Goal: Check status: Check status

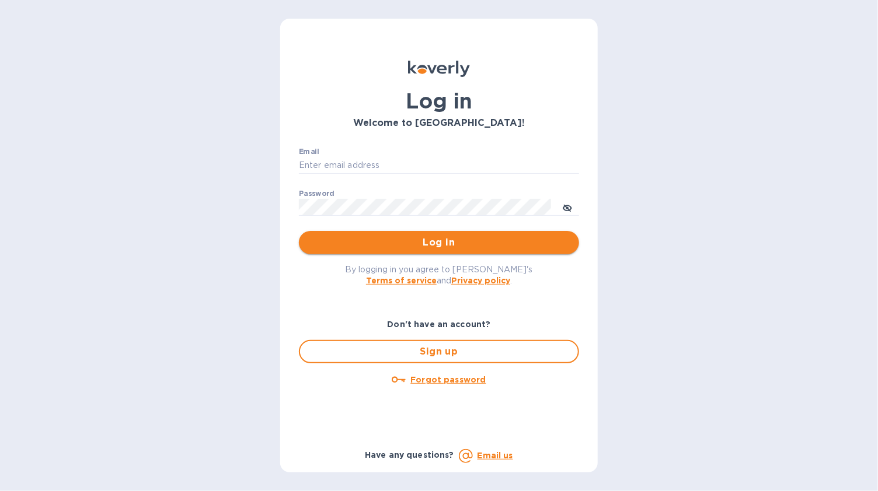
type input "[EMAIL_ADDRESS][DOMAIN_NAME]"
click at [402, 242] on span "Log in" at bounding box center [438, 243] width 261 height 14
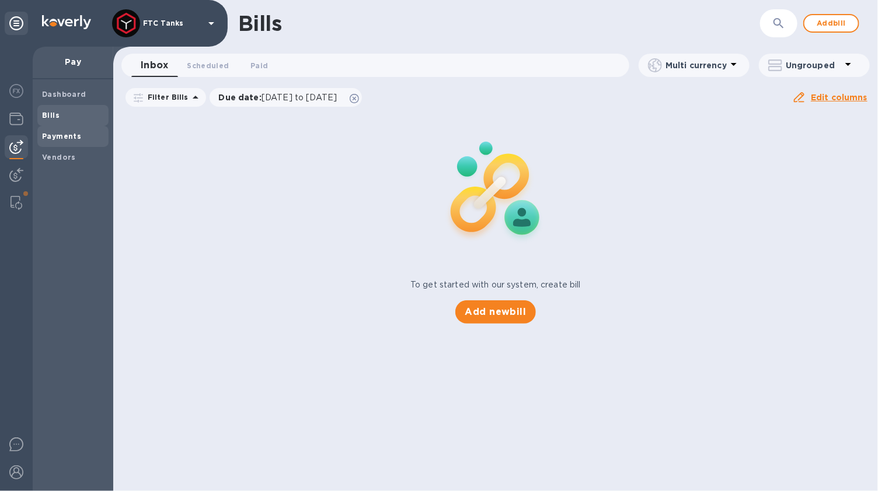
click at [74, 138] on b "Payments" at bounding box center [61, 136] width 39 height 9
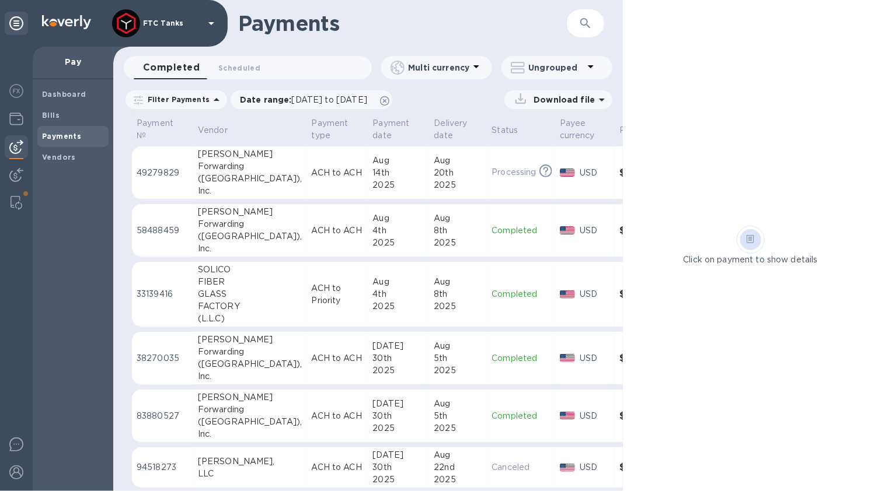
click at [434, 177] on div "20th" at bounding box center [458, 173] width 48 height 12
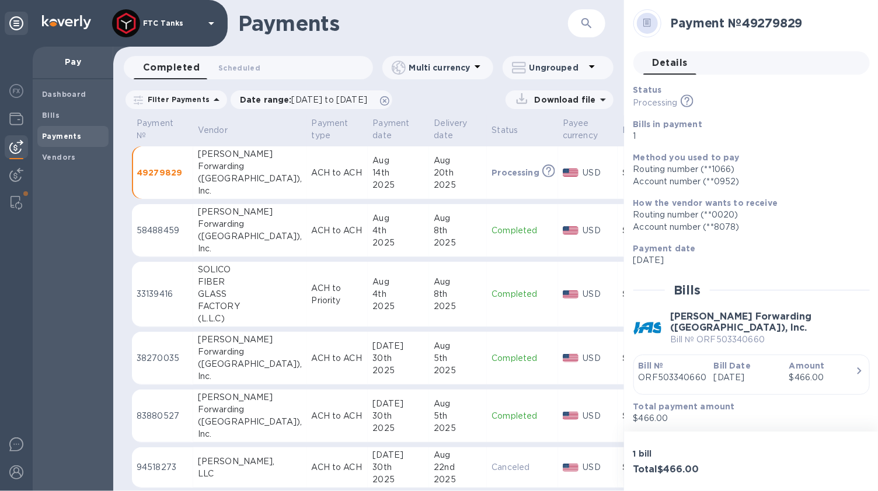
click at [782, 184] on div "Account number (**0952)" at bounding box center [746, 182] width 227 height 12
click at [699, 26] on h2 "Payment № 49279829" at bounding box center [766, 23] width 190 height 15
click at [662, 66] on span "Details 0" at bounding box center [670, 63] width 35 height 16
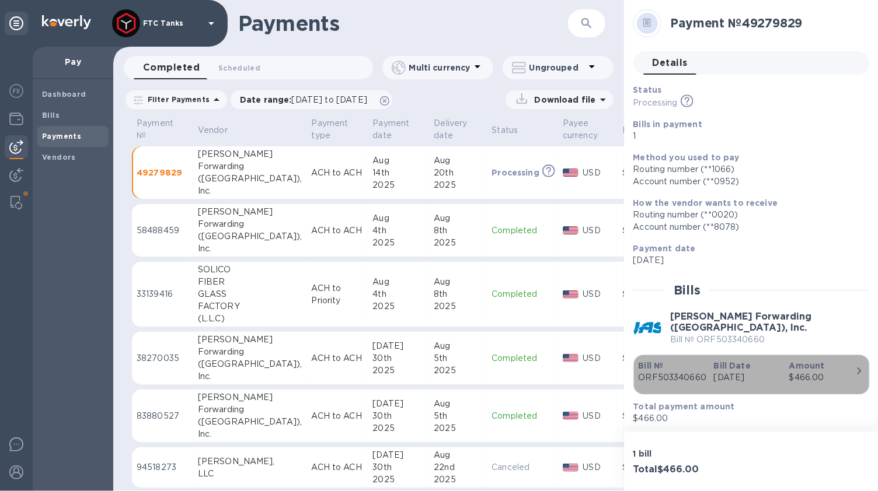
click at [768, 372] on p "[DATE]" at bounding box center [747, 378] width 66 height 12
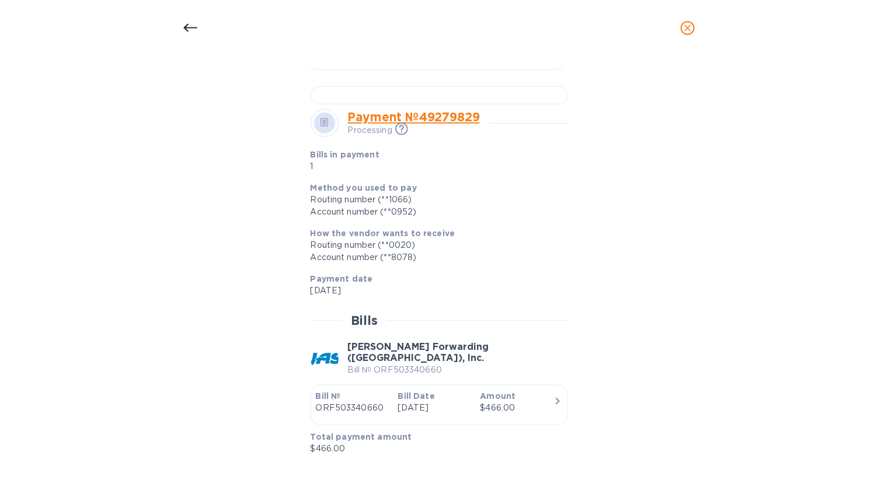
scroll to position [695, 0]
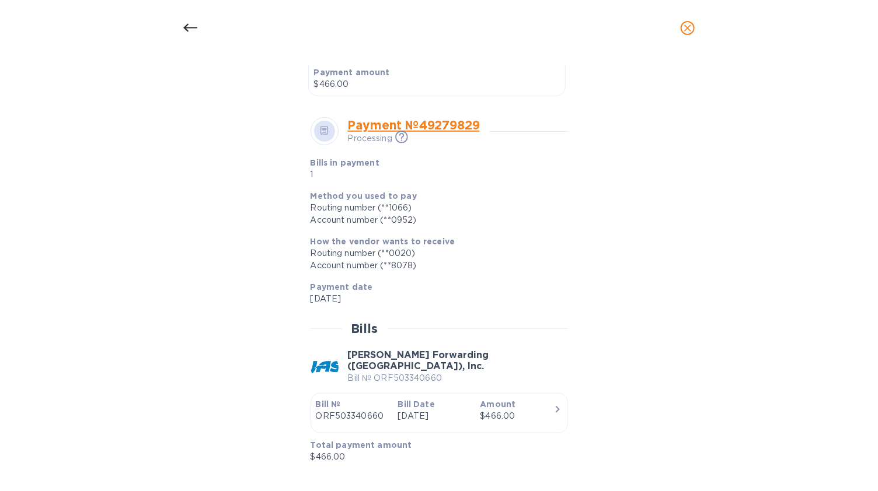
scroll to position [695, 0]
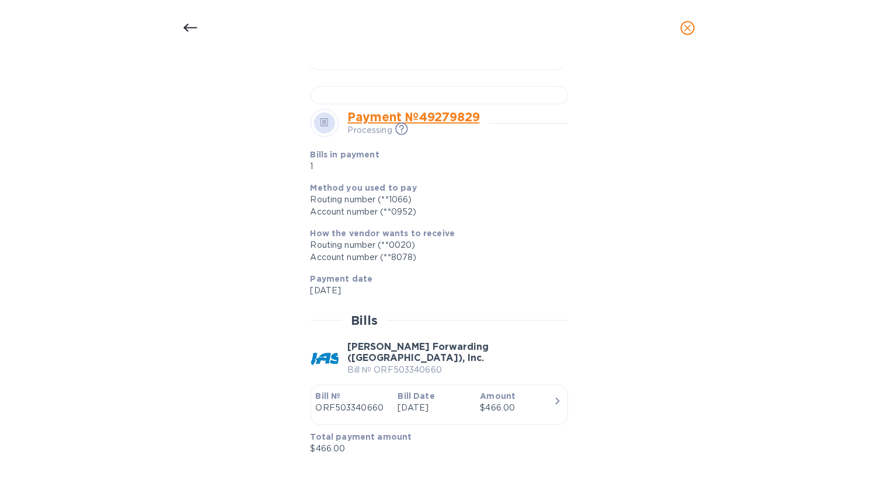
click at [183, 27] on icon at bounding box center [190, 28] width 14 height 14
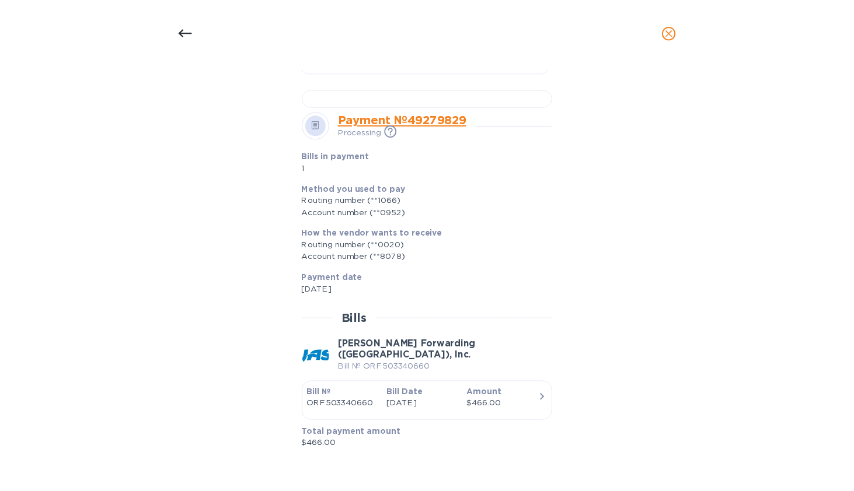
scroll to position [336, 0]
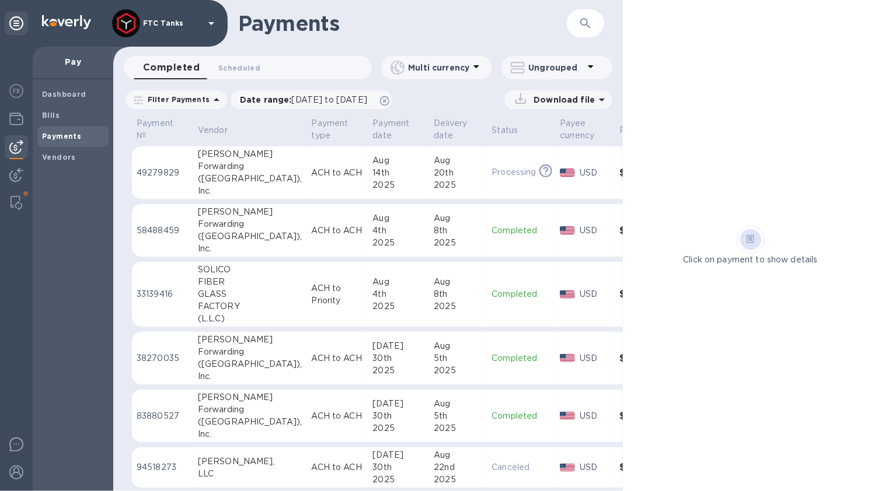
click at [434, 183] on div "2025" at bounding box center [458, 185] width 48 height 12
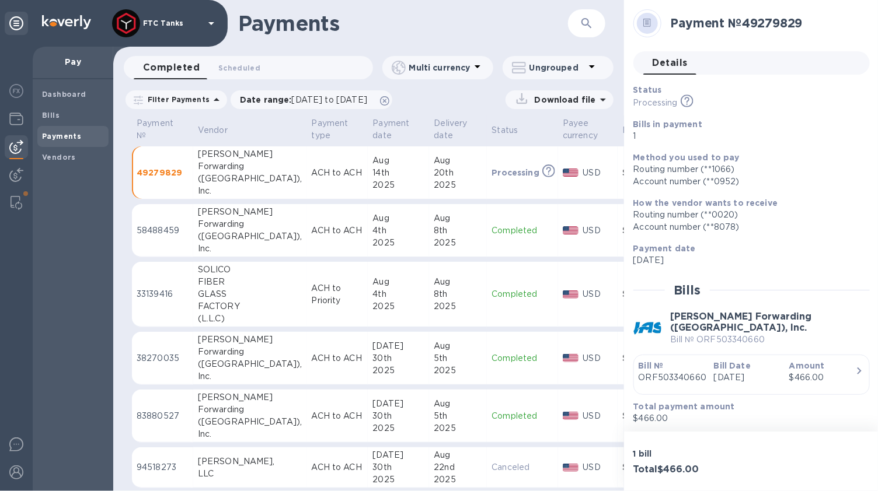
click at [822, 136] on p "1" at bounding box center [746, 136] width 227 height 12
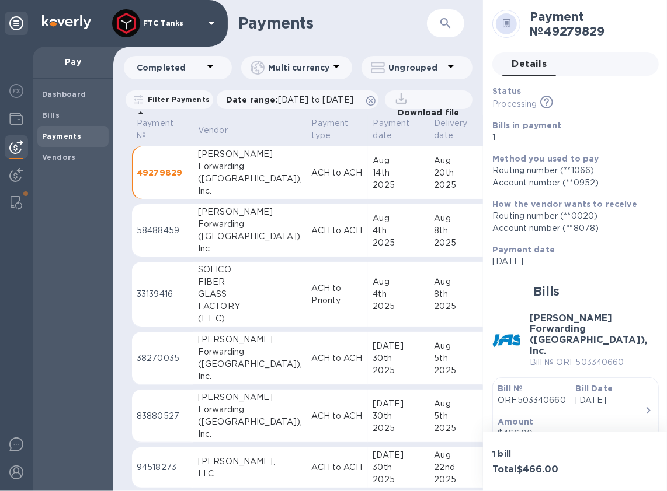
click at [600, 28] on h2 "Payment № 49279829" at bounding box center [589, 23] width 120 height 29
drag, startPoint x: 598, startPoint y: 34, endPoint x: 532, endPoint y: 23, distance: 67.5
click at [532, 23] on h2 "Payment № 49279829" at bounding box center [589, 23] width 120 height 29
copy h2 "Payment № 49279829"
